Goal: Navigation & Orientation: Find specific page/section

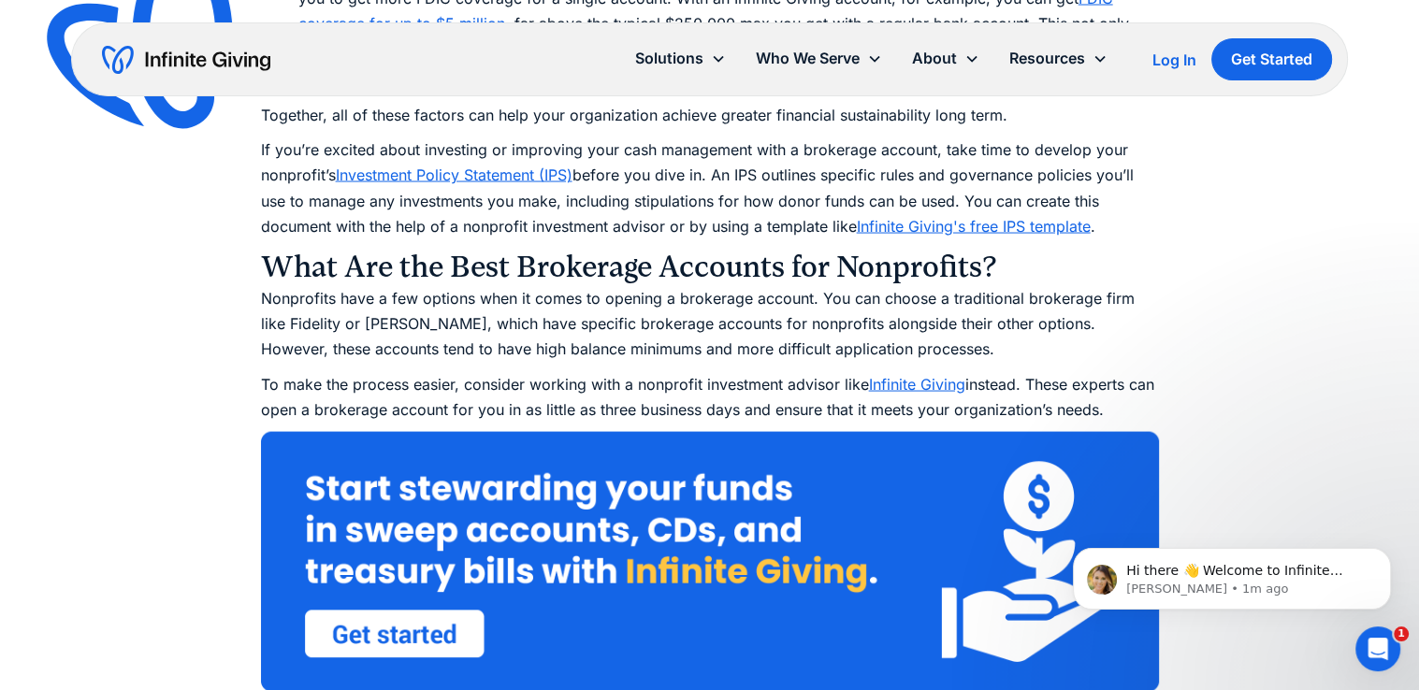
scroll to position [3648, 0]
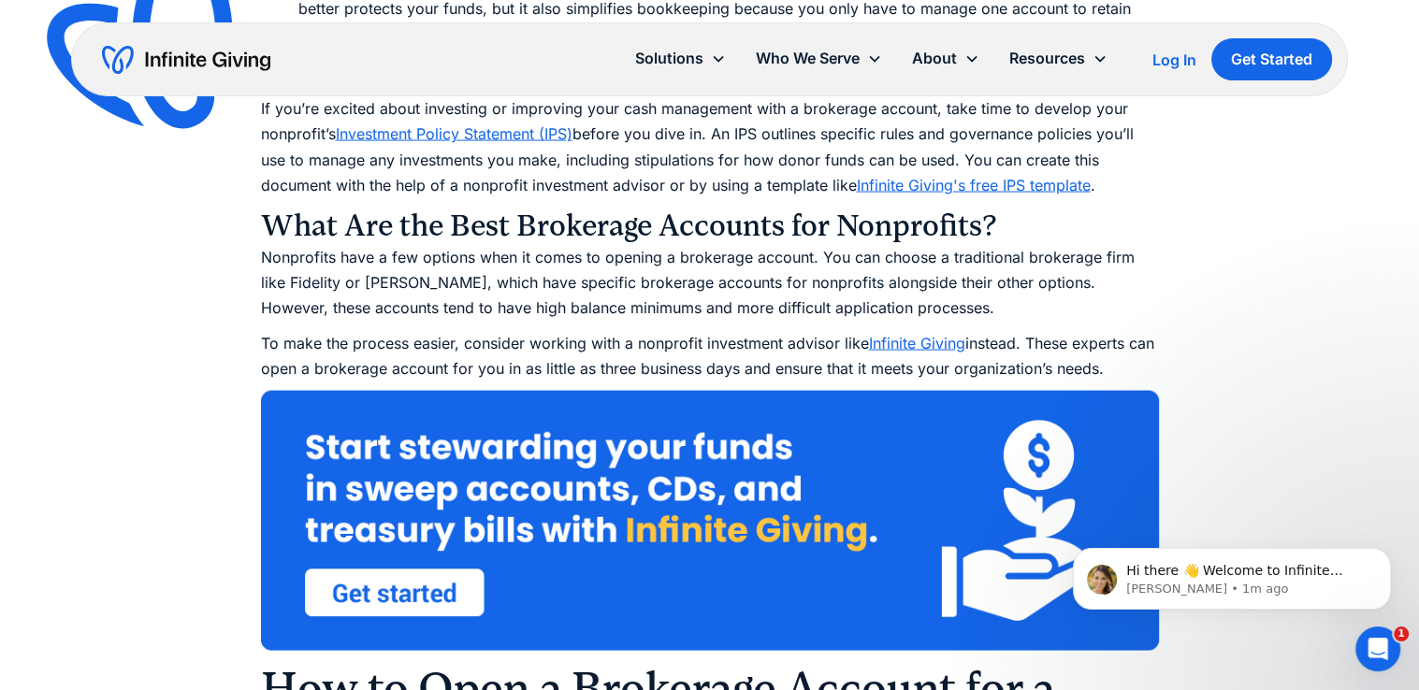
click at [893, 340] on link "Infinite Giving" at bounding box center [917, 343] width 96 height 19
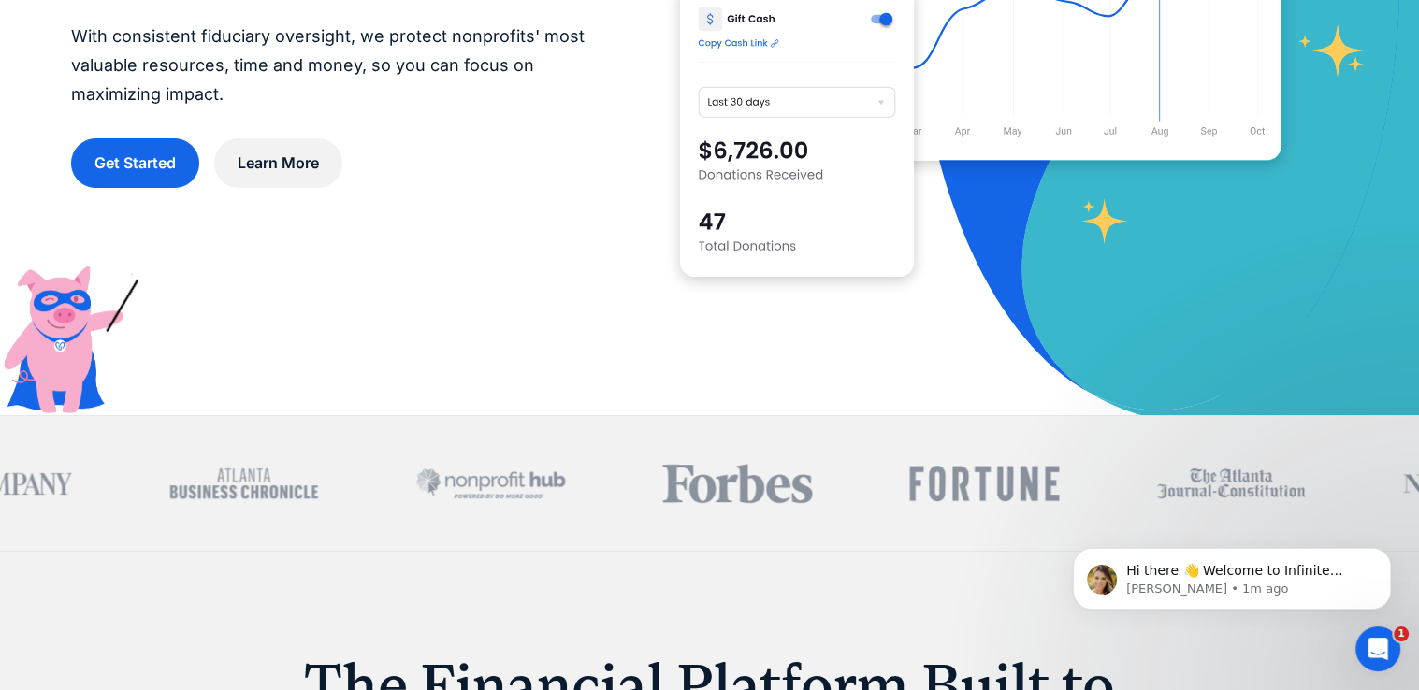
scroll to position [187, 0]
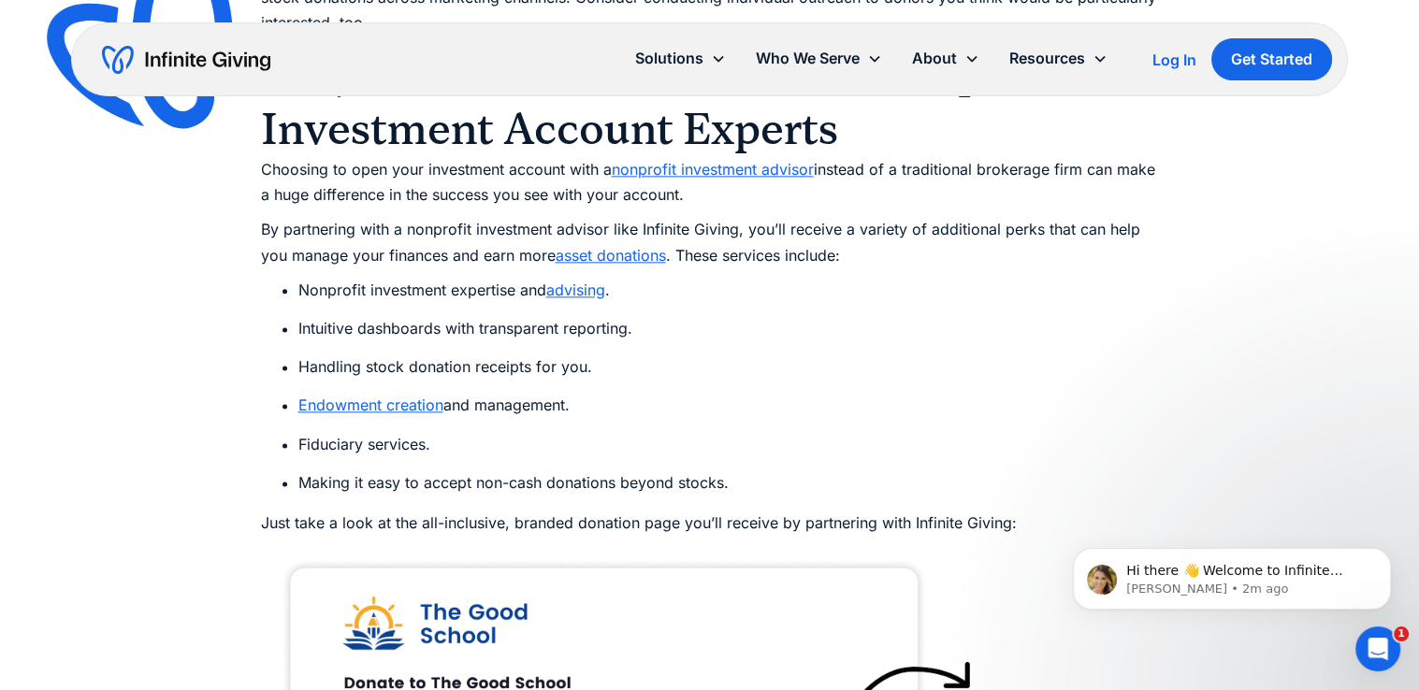
scroll to position [9915, 0]
